Goal: Navigation & Orientation: Find specific page/section

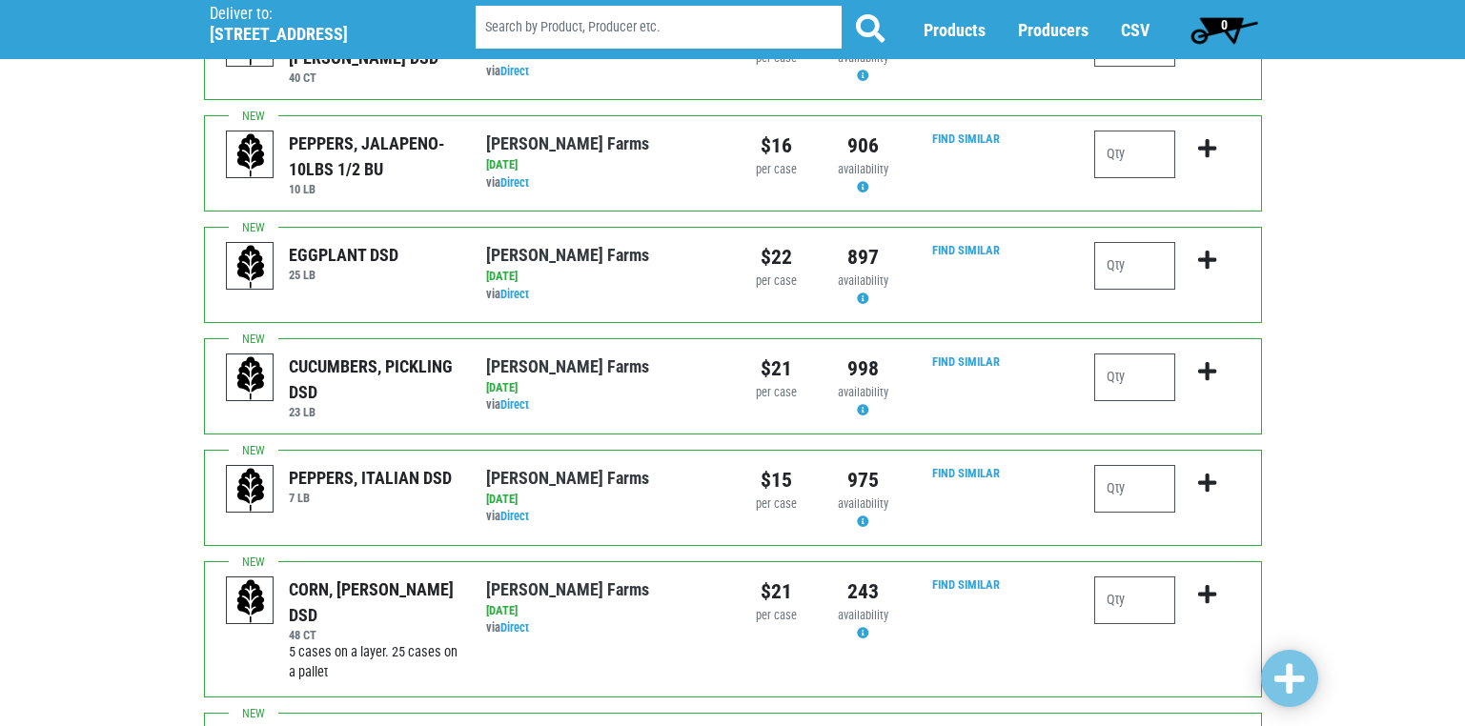
scroll to position [1811, 0]
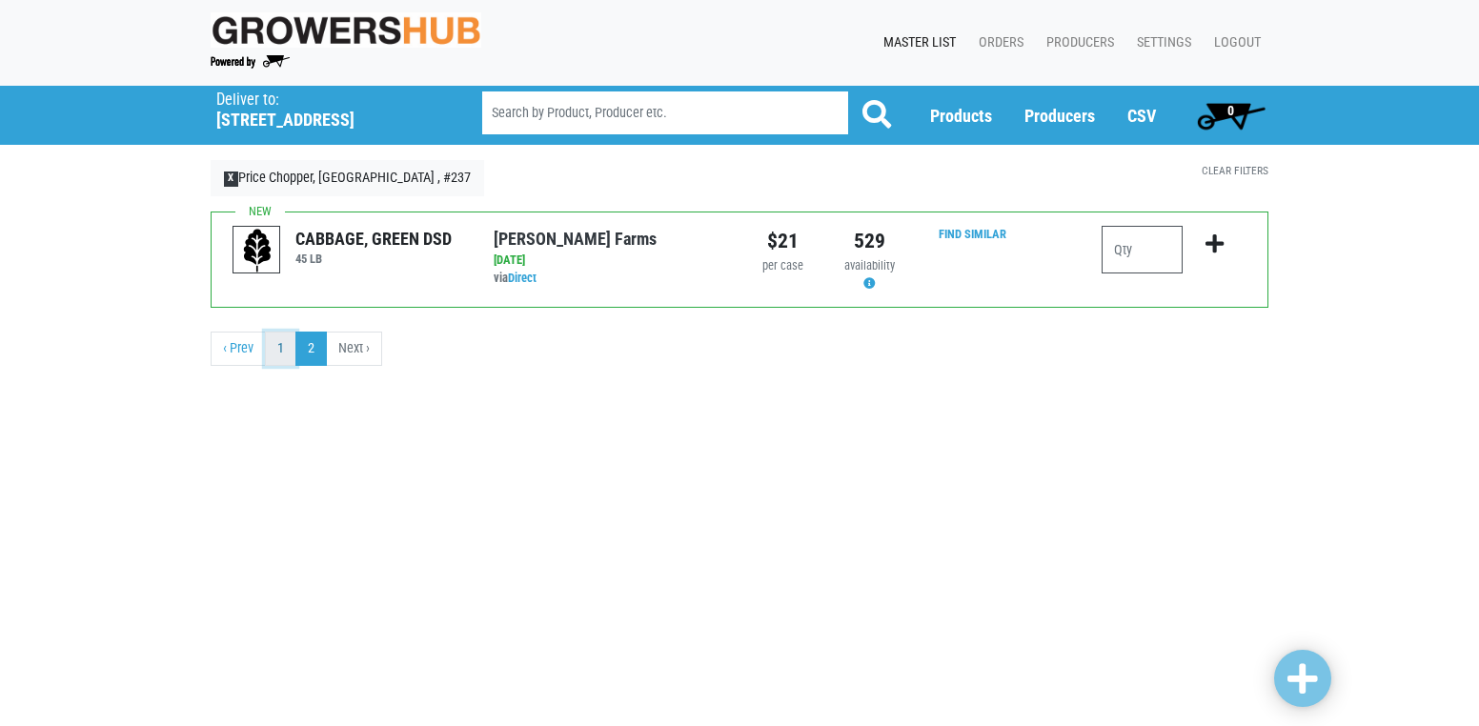
click at [283, 347] on link "1" at bounding box center [280, 349] width 31 height 34
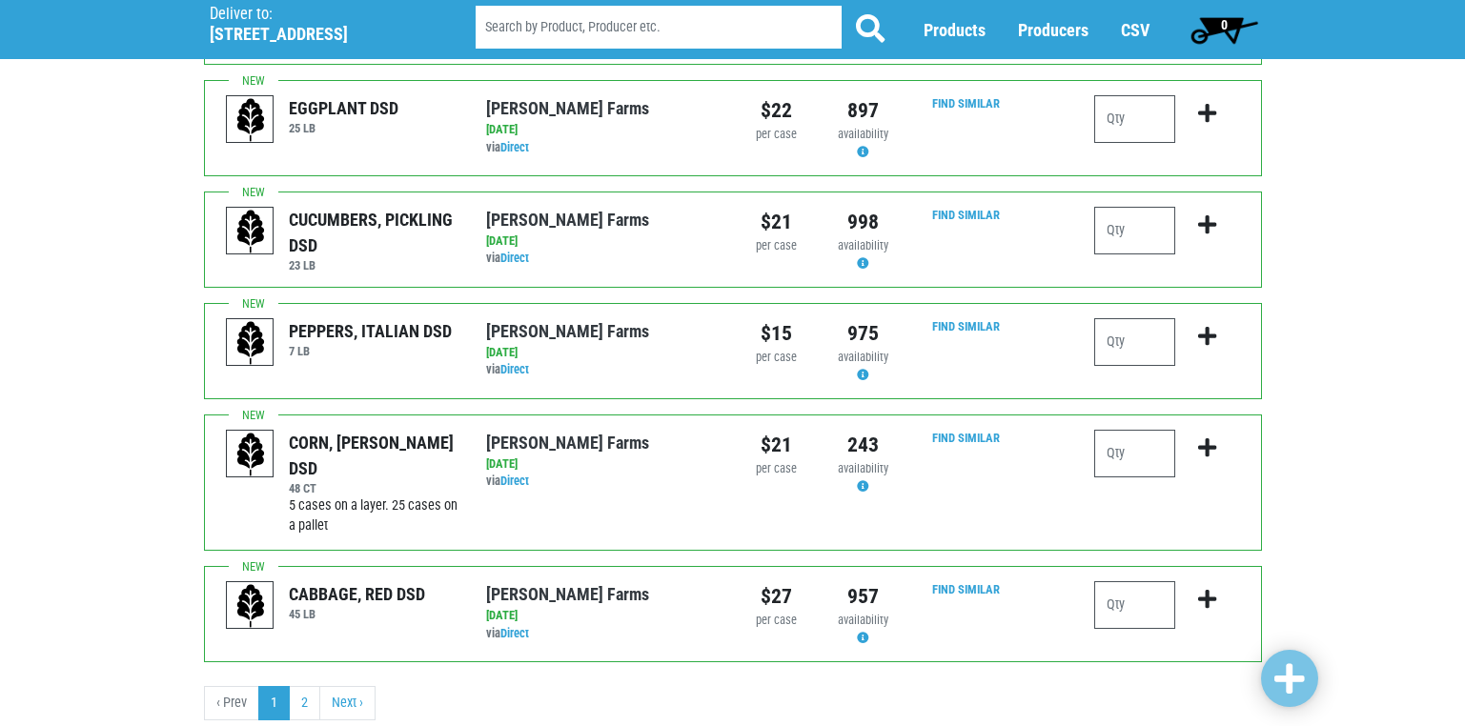
scroll to position [1860, 0]
